Goal: Transaction & Acquisition: Purchase product/service

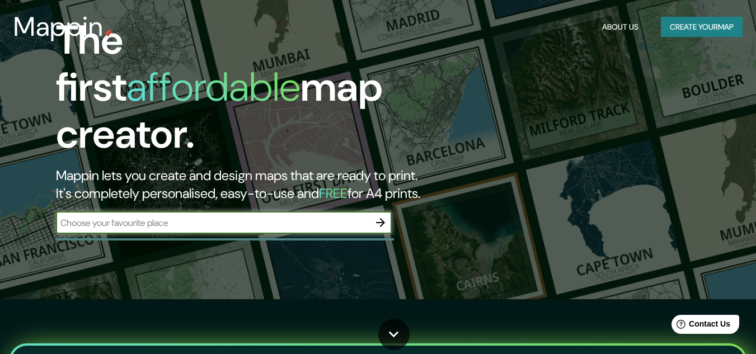
scroll to position [8, 0]
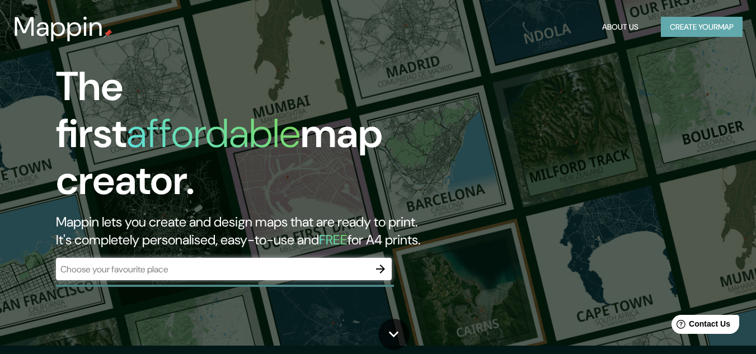
click at [696, 23] on button "Create your map" at bounding box center [702, 27] width 82 height 21
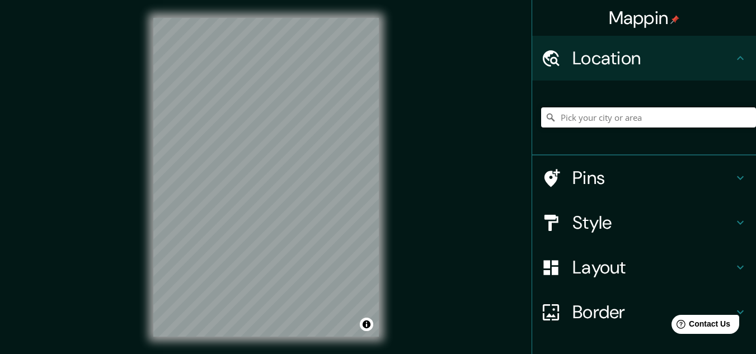
click at [613, 119] on input "Pick your city or area" at bounding box center [648, 117] width 215 height 20
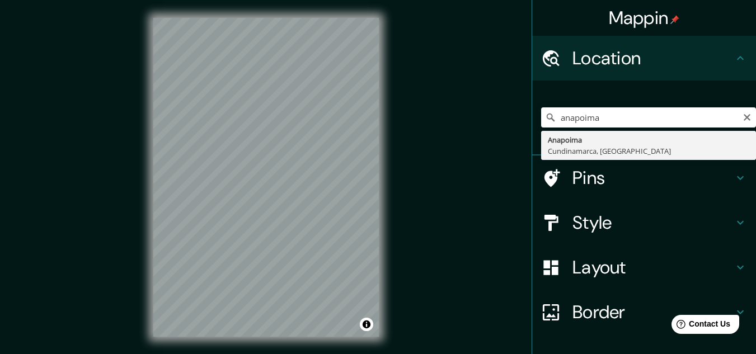
type input "Anapoima, [GEOGRAPHIC_DATA], [GEOGRAPHIC_DATA]"
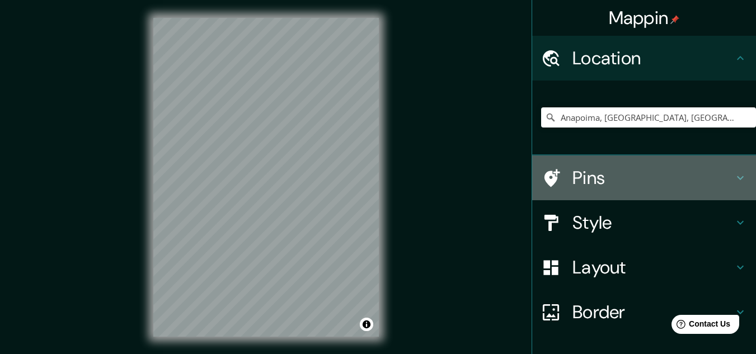
click at [734, 181] on icon at bounding box center [740, 177] width 13 height 13
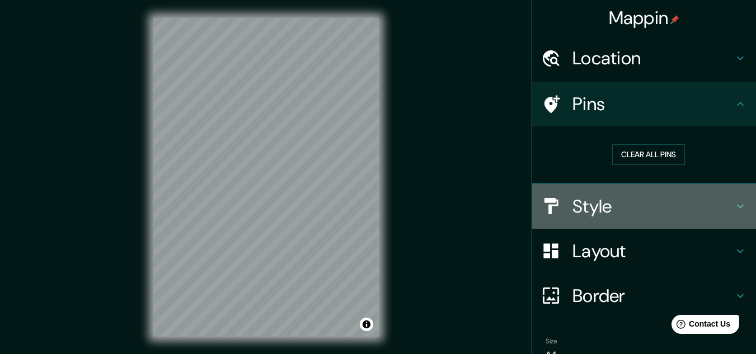
click at [734, 203] on icon at bounding box center [740, 206] width 13 height 13
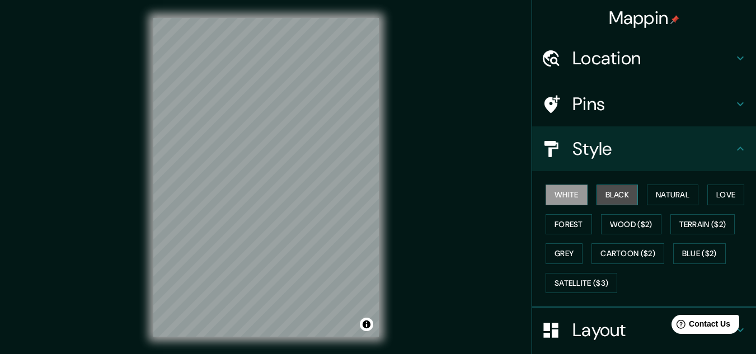
click at [618, 192] on button "Black" at bounding box center [618, 195] width 42 height 21
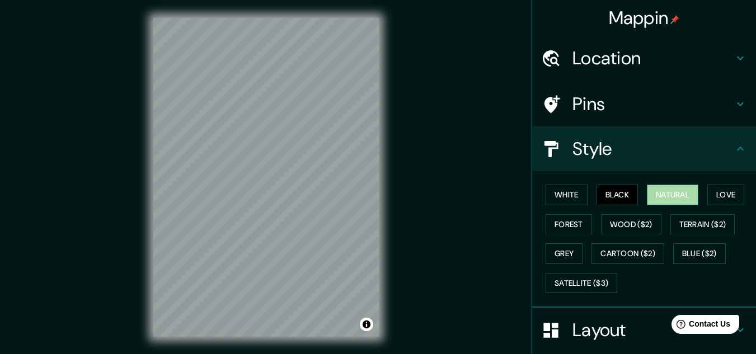
click at [650, 197] on button "Natural" at bounding box center [673, 195] width 52 height 21
click at [678, 222] on button "Terrain ($2)" at bounding box center [703, 224] width 65 height 21
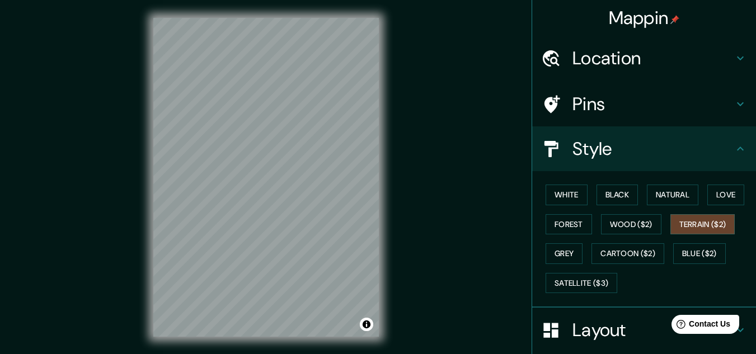
click at [592, 272] on div "White Black Natural Love Forest Wood ($2) Terrain ($2) Grey Cartoon ($2) Blue (…" at bounding box center [648, 239] width 215 height 118
click at [586, 282] on button "Satellite ($3)" at bounding box center [582, 283] width 72 height 21
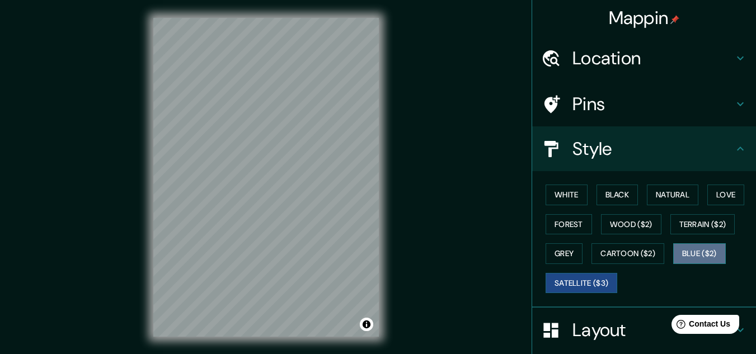
click at [686, 253] on button "Blue ($2)" at bounding box center [700, 254] width 53 height 21
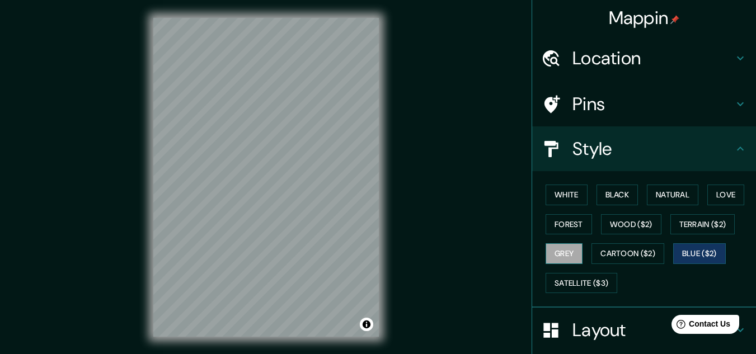
click at [562, 244] on button "Grey" at bounding box center [564, 254] width 37 height 21
click at [737, 59] on div "Location" at bounding box center [644, 58] width 224 height 45
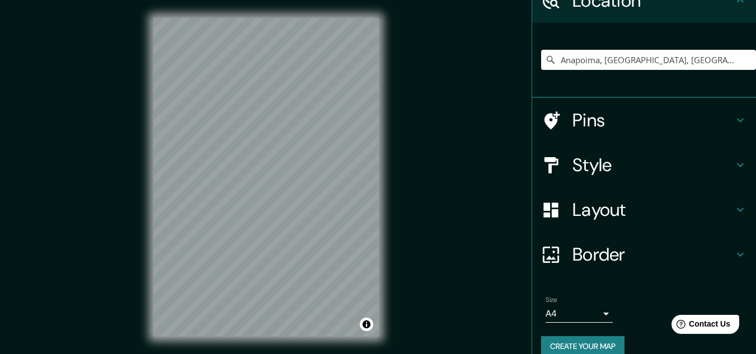
scroll to position [74, 0]
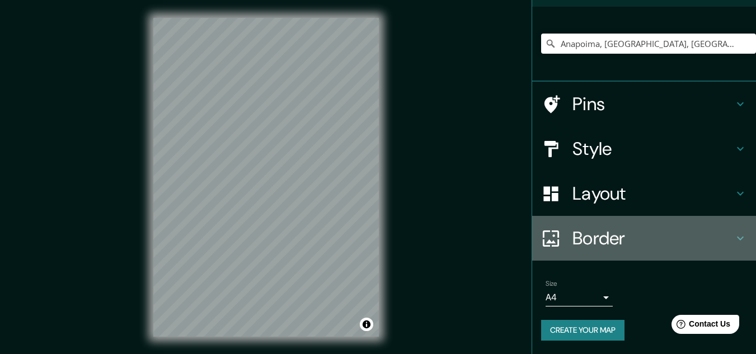
click at [712, 242] on h4 "Border" at bounding box center [653, 238] width 161 height 22
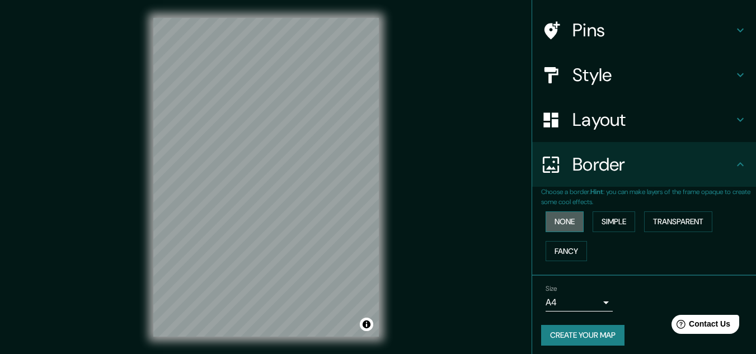
click at [562, 225] on button "None" at bounding box center [565, 222] width 38 height 21
click at [568, 244] on button "Fancy" at bounding box center [566, 251] width 41 height 21
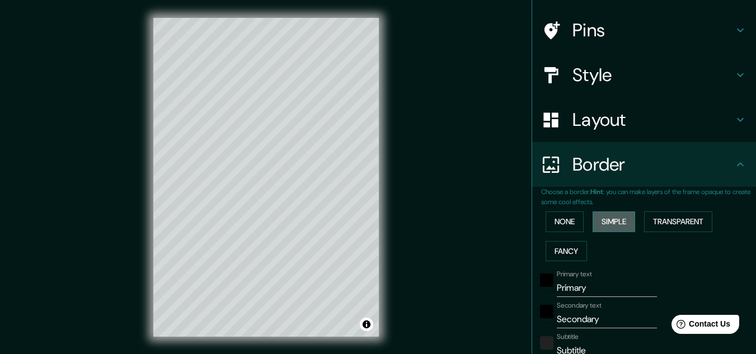
click at [595, 228] on button "Simple" at bounding box center [614, 222] width 43 height 21
click at [669, 232] on button "Transparent" at bounding box center [678, 222] width 68 height 21
click at [553, 232] on div "None Simple Transparent Fancy" at bounding box center [648, 236] width 215 height 59
click at [546, 218] on button "None" at bounding box center [565, 222] width 38 height 21
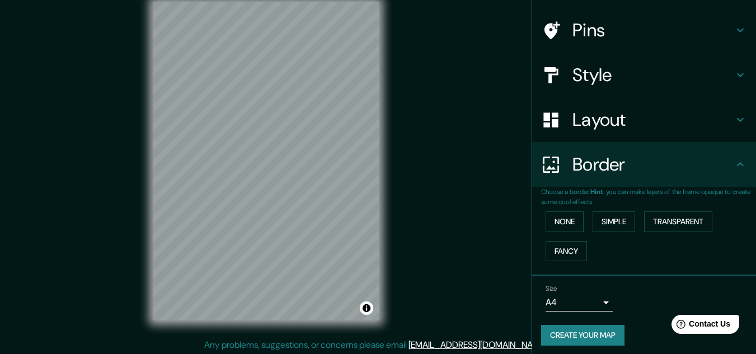
scroll to position [18, 0]
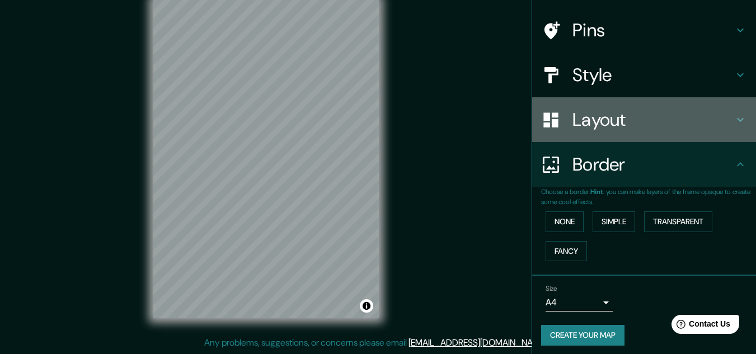
click at [707, 118] on h4 "Layout" at bounding box center [653, 120] width 161 height 22
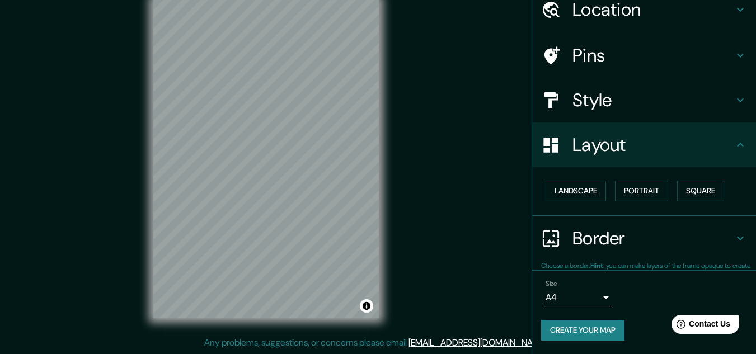
scroll to position [48, 0]
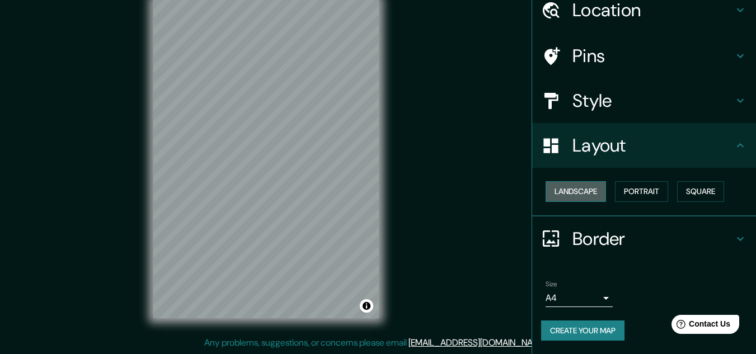
click at [590, 189] on button "Landscape" at bounding box center [576, 191] width 60 height 21
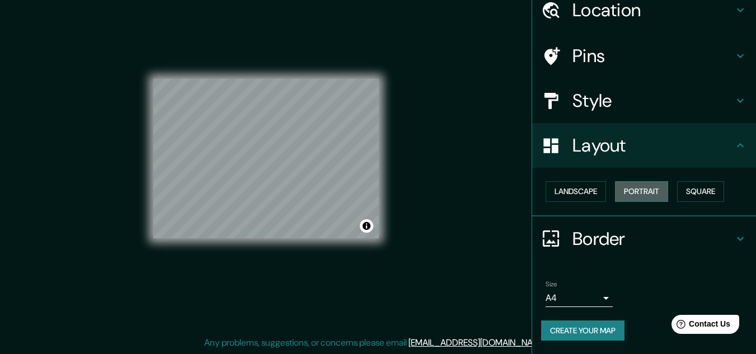
click at [626, 193] on button "Portrait" at bounding box center [641, 191] width 53 height 21
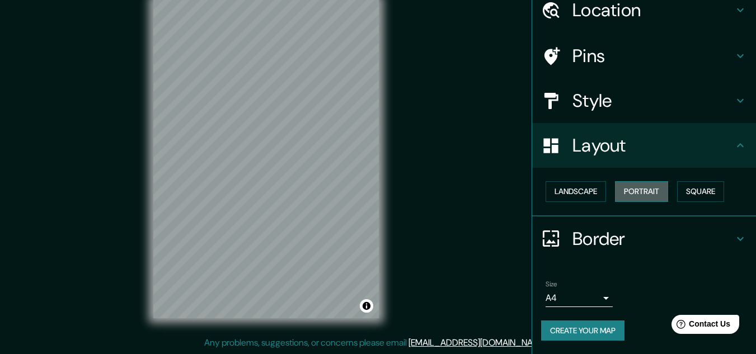
click at [655, 193] on button "Portrait" at bounding box center [641, 191] width 53 height 21
click at [686, 193] on button "Square" at bounding box center [700, 191] width 47 height 21
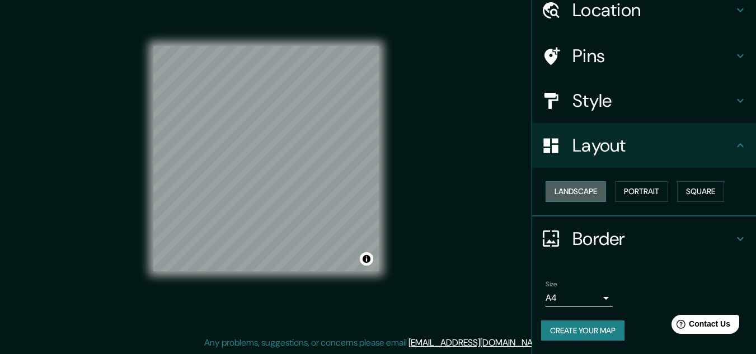
click at [564, 189] on button "Landscape" at bounding box center [576, 191] width 60 height 21
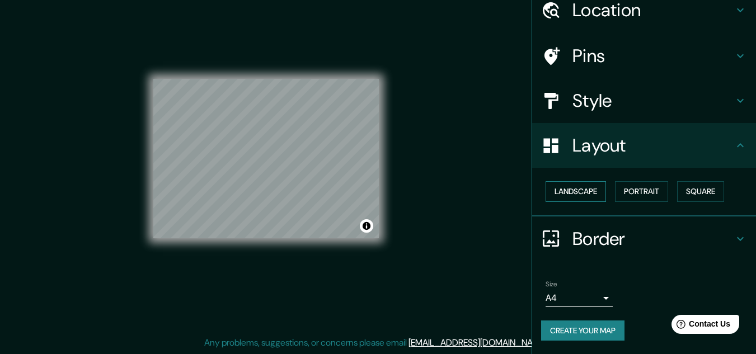
click at [565, 189] on button "Landscape" at bounding box center [576, 191] width 60 height 21
click at [657, 189] on button "Portrait" at bounding box center [641, 191] width 53 height 21
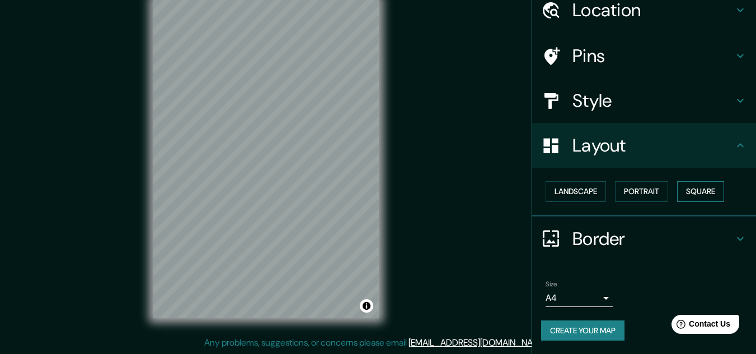
click at [683, 189] on button "Square" at bounding box center [700, 191] width 47 height 21
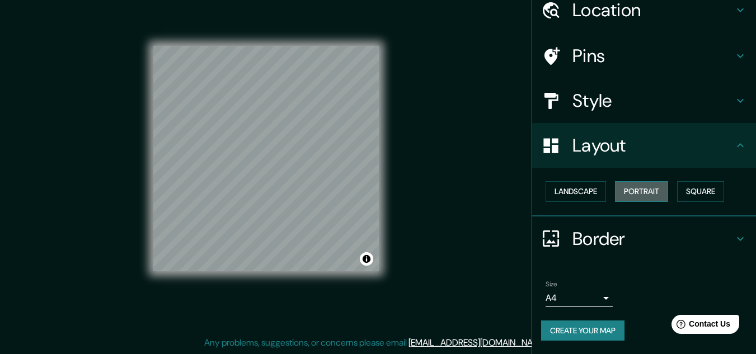
click at [657, 189] on button "Portrait" at bounding box center [641, 191] width 53 height 21
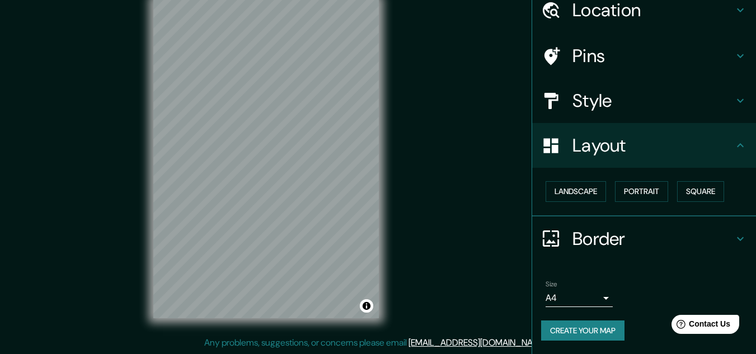
click at [698, 155] on h4 "Layout" at bounding box center [653, 145] width 161 height 22
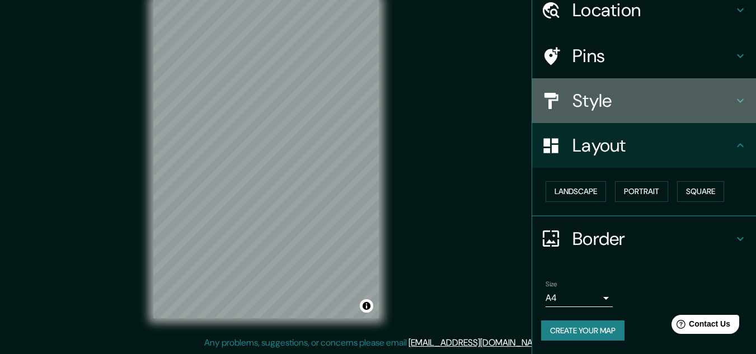
click at [718, 102] on h4 "Style" at bounding box center [653, 101] width 161 height 22
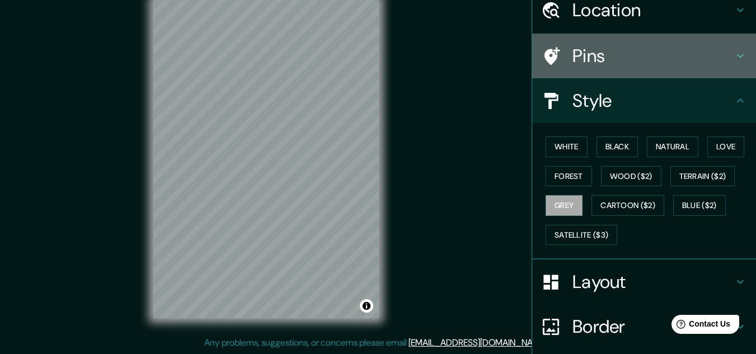
click at [707, 71] on div "Pins" at bounding box center [644, 56] width 224 height 45
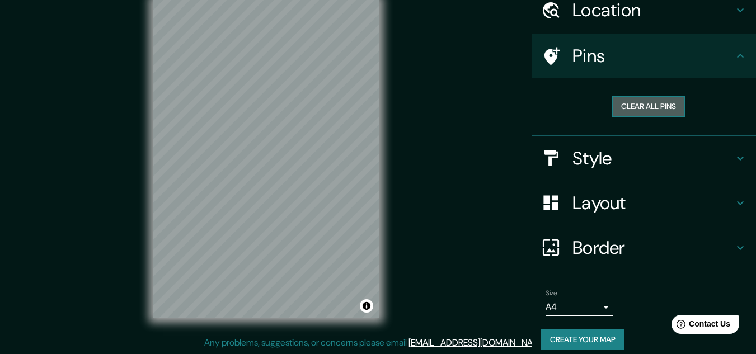
click at [648, 101] on button "Clear all pins" at bounding box center [649, 106] width 73 height 21
